Goal: Task Accomplishment & Management: Manage account settings

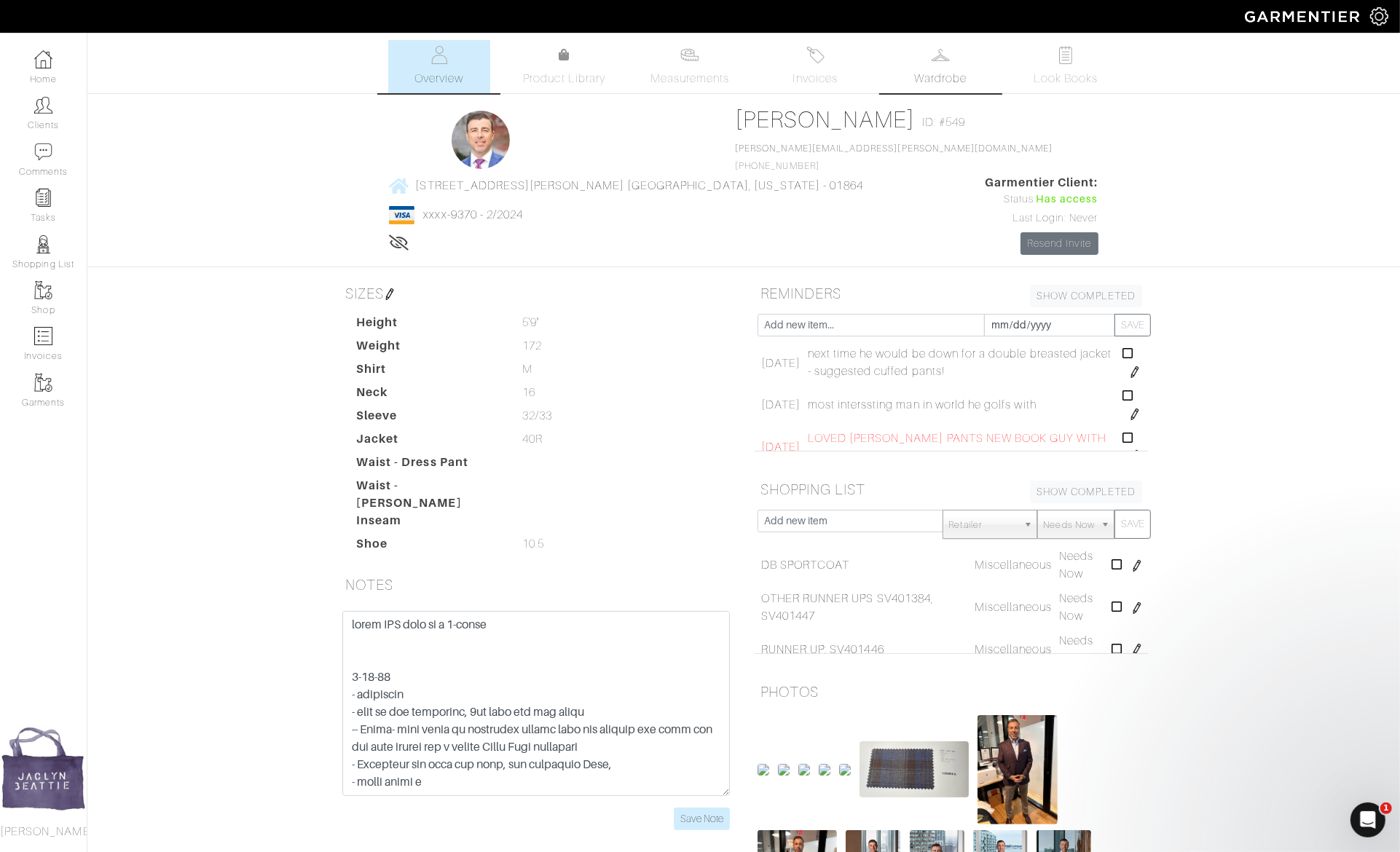
click at [944, 46] on img at bounding box center [940, 55] width 18 height 18
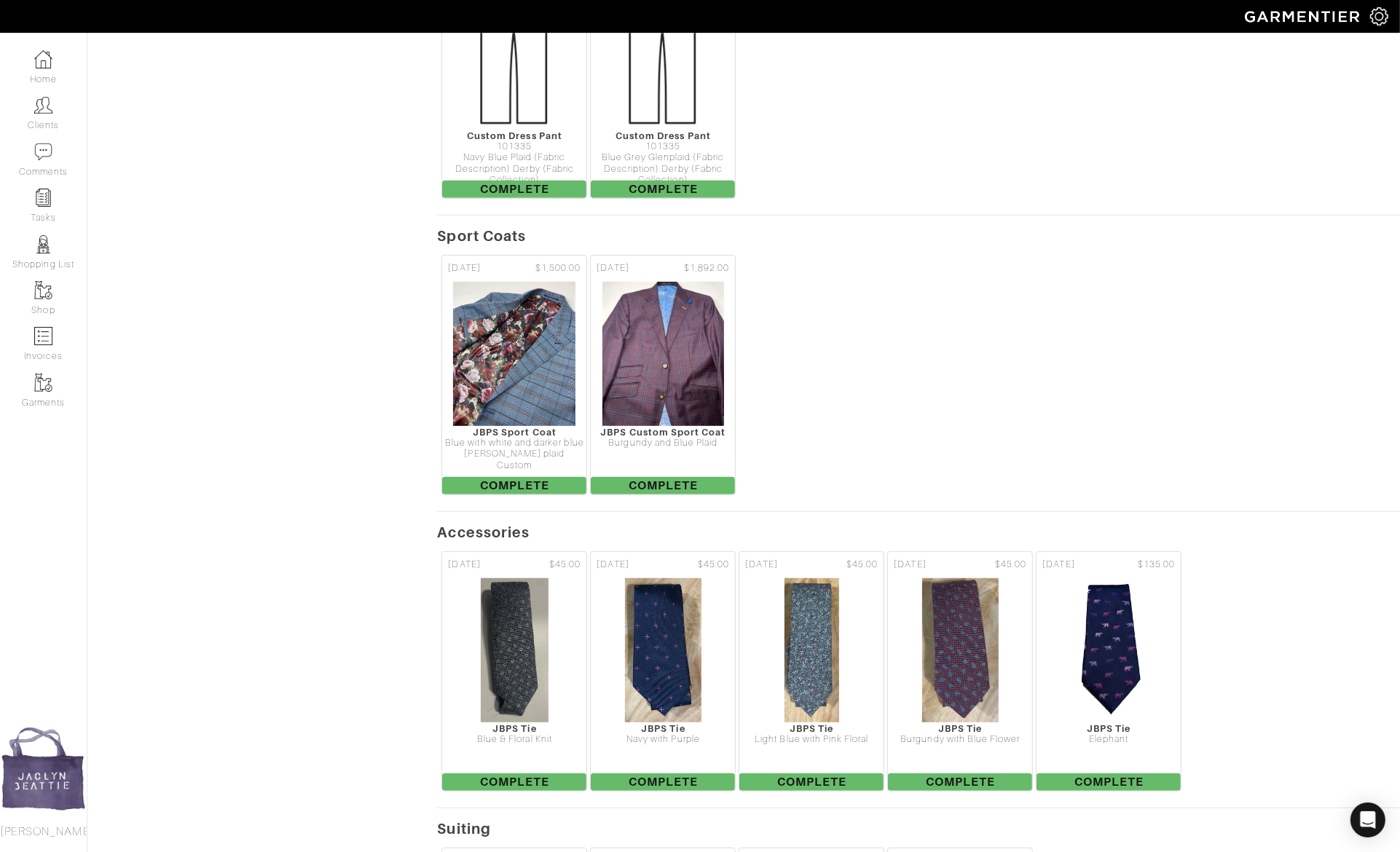
scroll to position [1167, 0]
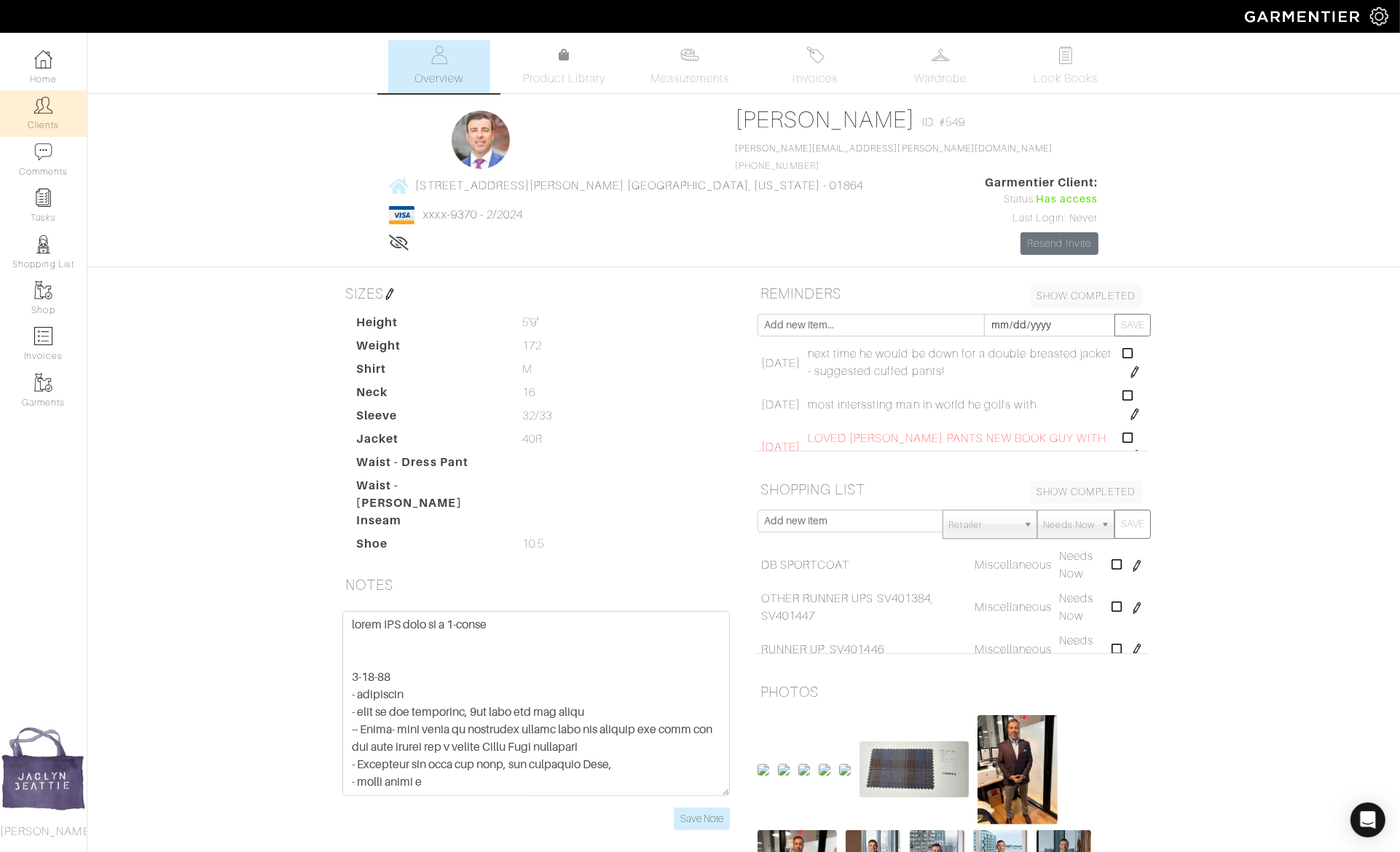
click at [67, 106] on link "Clients" at bounding box center [43, 114] width 87 height 46
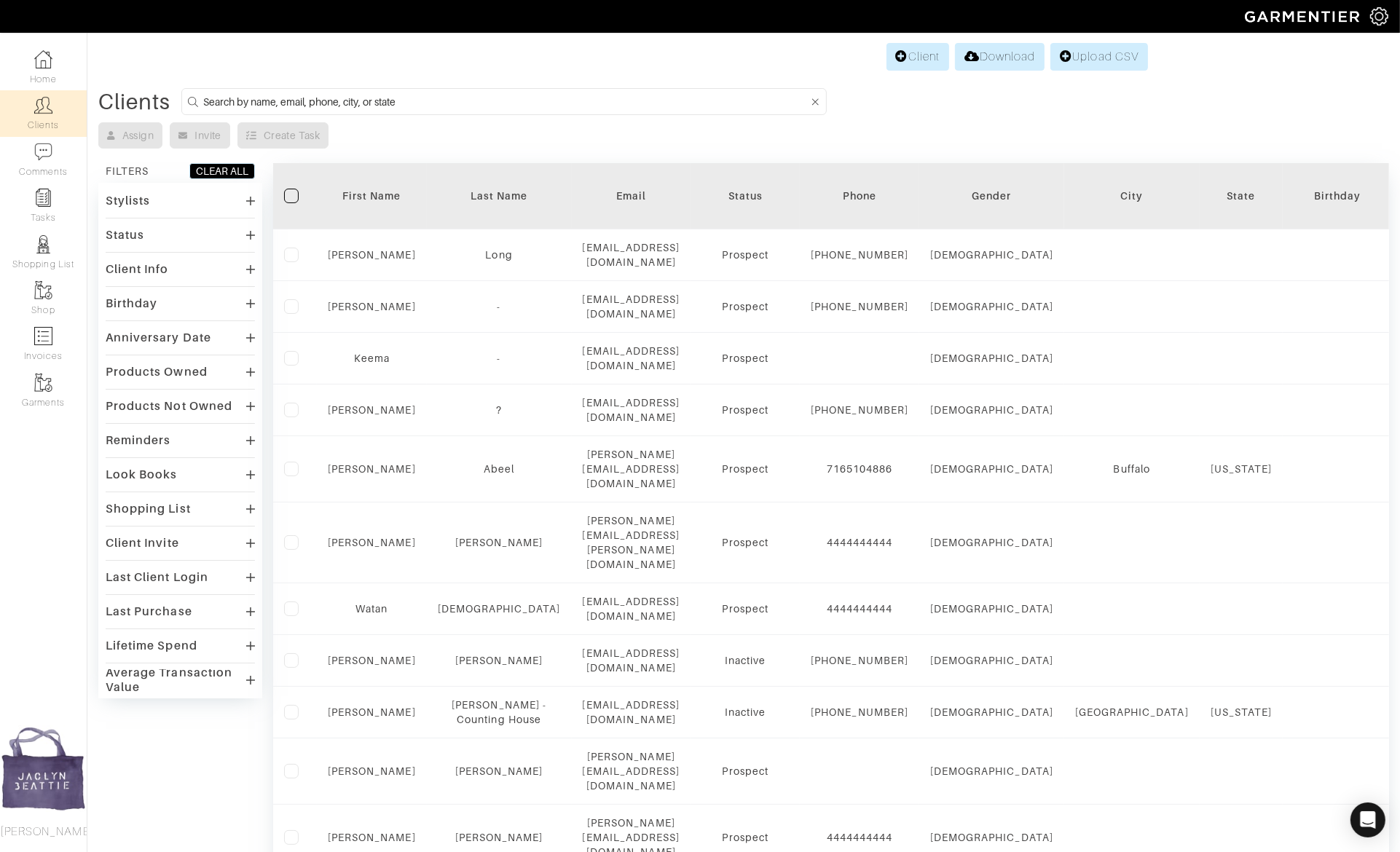
click at [326, 97] on input at bounding box center [506, 101] width 605 height 18
type input "[PERSON_NAME]"
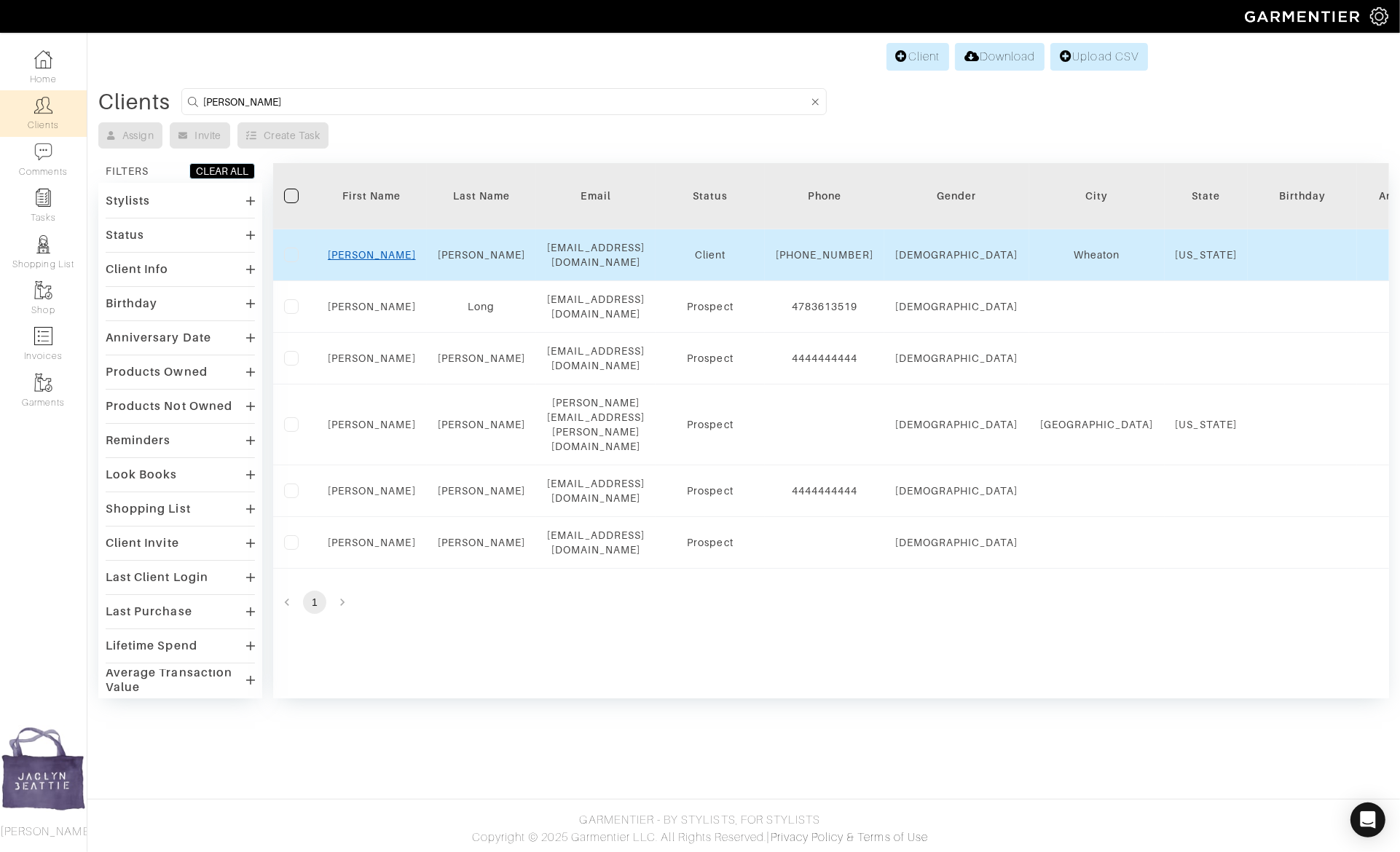
click at [368, 257] on link "[PERSON_NAME]" at bounding box center [371, 254] width 88 height 12
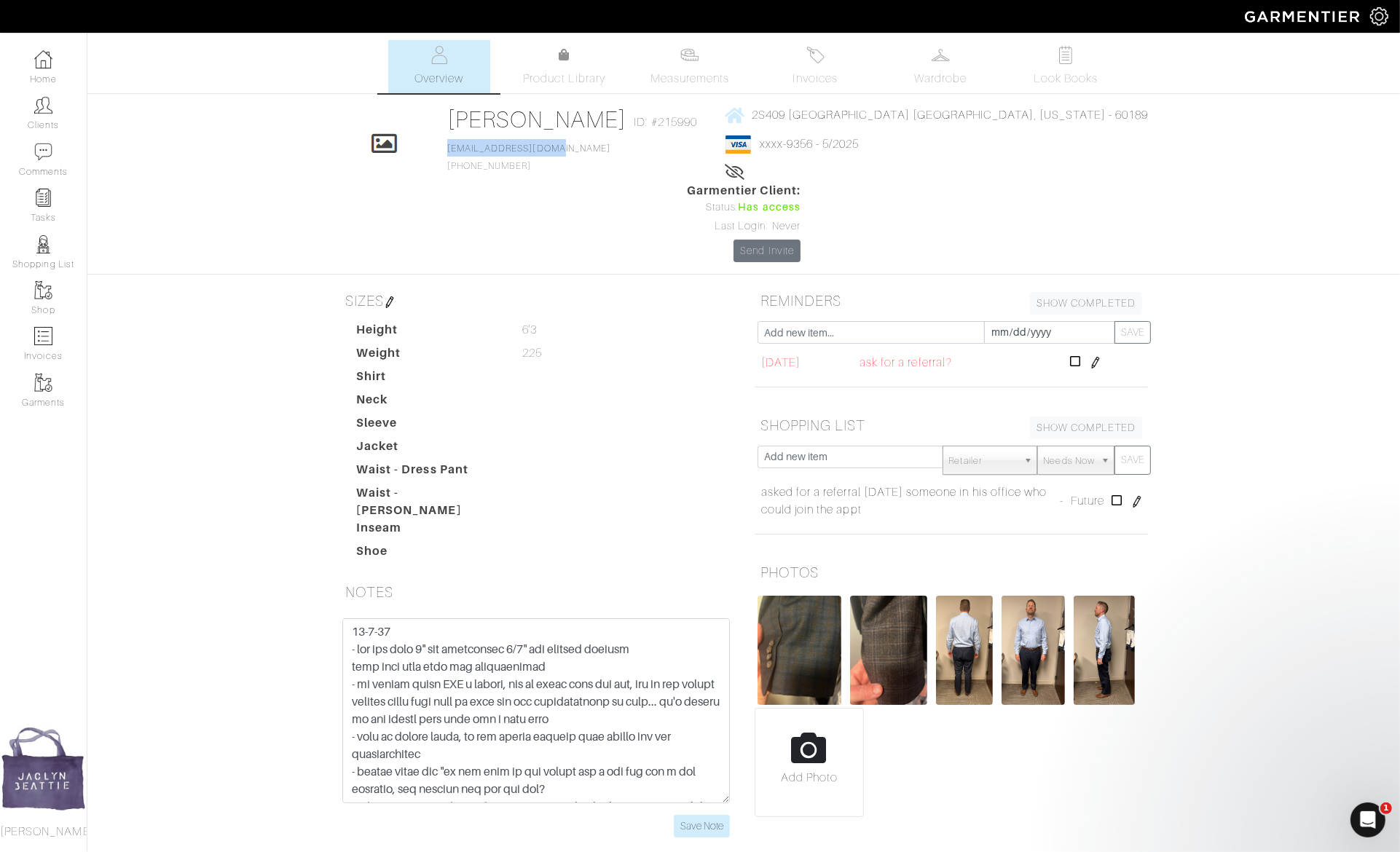
drag, startPoint x: 585, startPoint y: 151, endPoint x: 456, endPoint y: 150, distance: 129.0
click at [456, 150] on div "Click To Edit James Yonker ID: #215990 james79703@gmail.com 630-728-9411 2S409 …" at bounding box center [743, 184] width 831 height 157
copy link "[EMAIL_ADDRESS][DOMAIN_NAME]"
drag, startPoint x: 785, startPoint y: 126, endPoint x: 759, endPoint y: 122, distance: 26.3
click at [759, 122] on div "2S409 Madison St Wheaton, Illinois - 60189 xxxx-9356 - 5/2025 Lifetime spend: $…" at bounding box center [937, 144] width 423 height 76
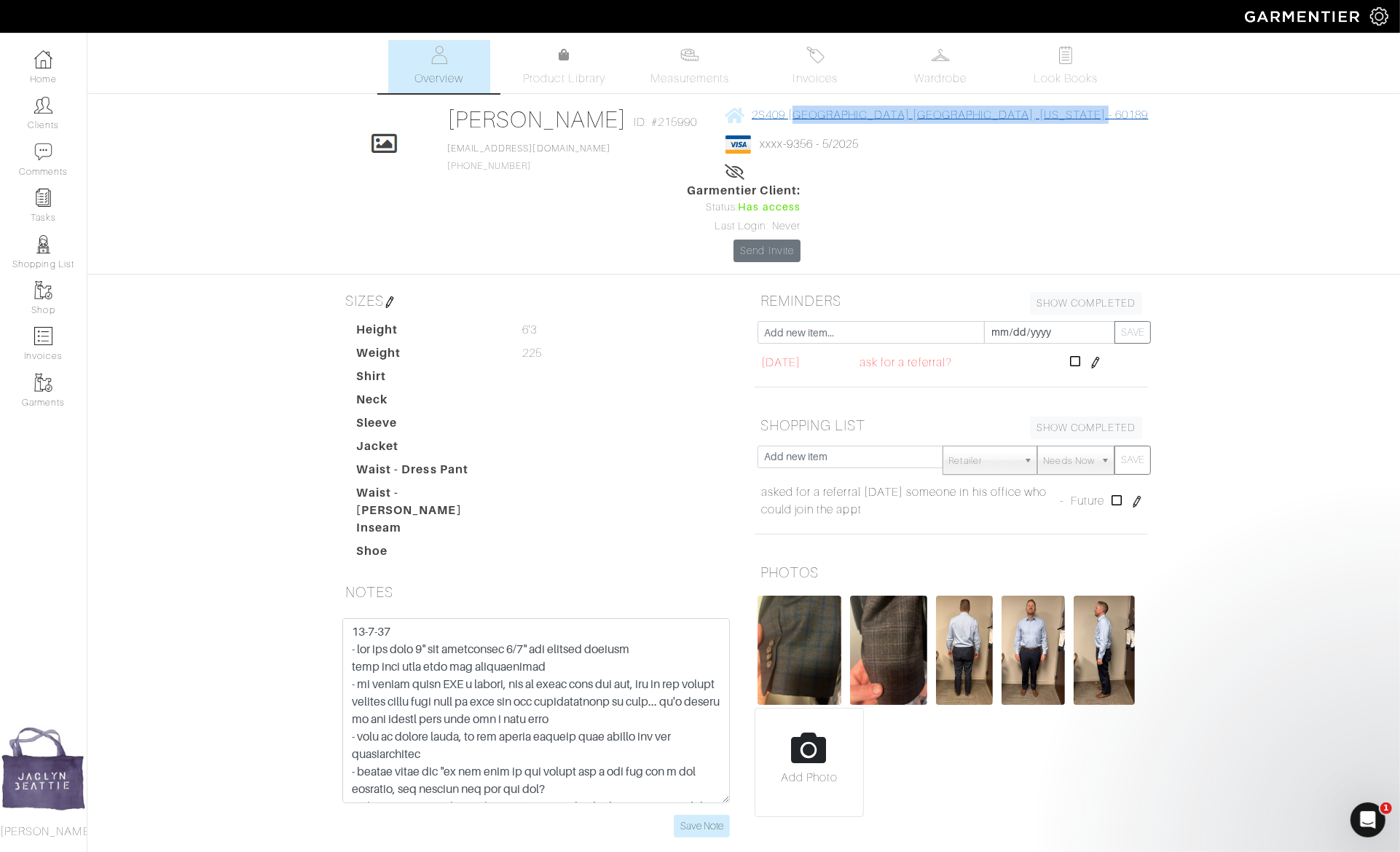
copy span "2S409 Madison St Wheaton, Illinois - 60189"
click at [704, 815] on input "Save Note" at bounding box center [702, 826] width 56 height 22
click at [293, 131] on div "James Yonker Overview Overview Measurements Product Library Invoices Wardrobe L…" at bounding box center [700, 447] width 1400 height 815
